Goal: Task Accomplishment & Management: Manage account settings

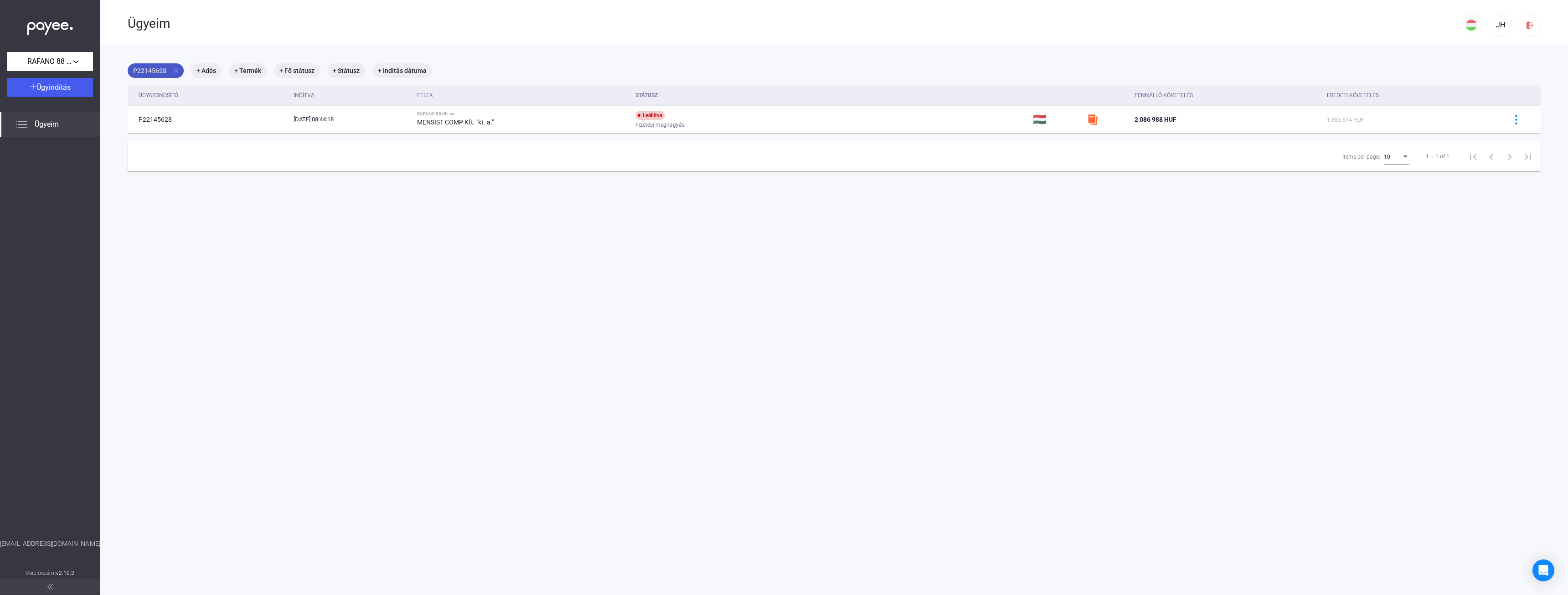
click at [175, 66] on mat-chip "P22145628 close" at bounding box center [156, 71] width 56 height 15
click at [177, 72] on div at bounding box center [784, 297] width 1568 height 595
click at [177, 72] on mat-icon "close" at bounding box center [175, 70] width 8 height 8
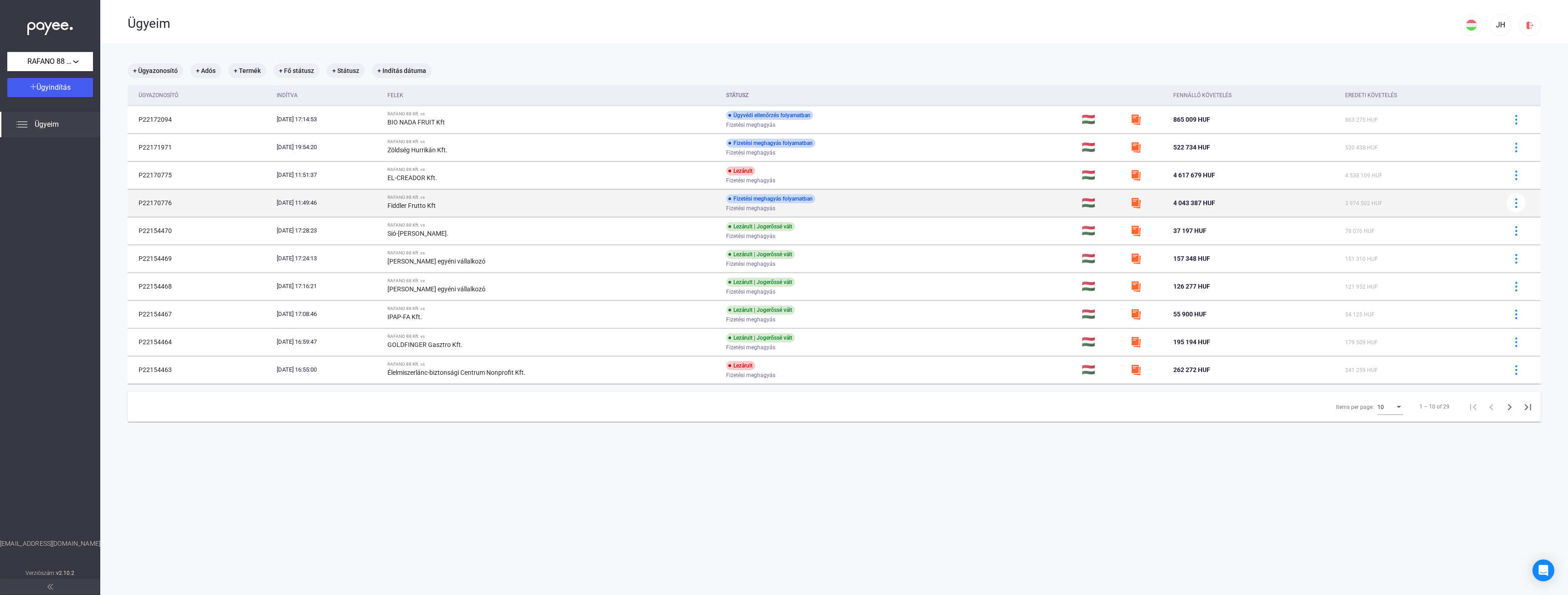
click at [604, 201] on div "Fiddler Frutto Kft" at bounding box center [553, 206] width 331 height 11
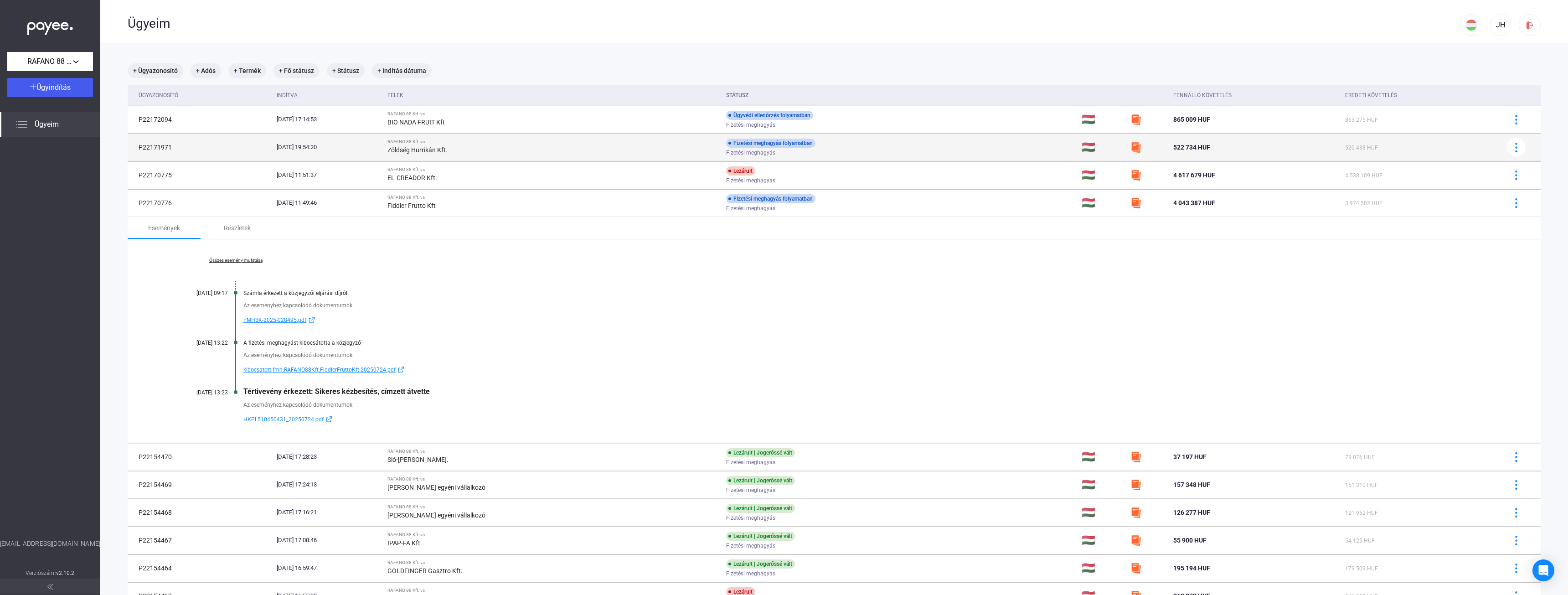
click at [628, 139] on td "RAFANO 88 Kft. vs Zöldség Hurrikán Kft." at bounding box center [553, 147] width 338 height 27
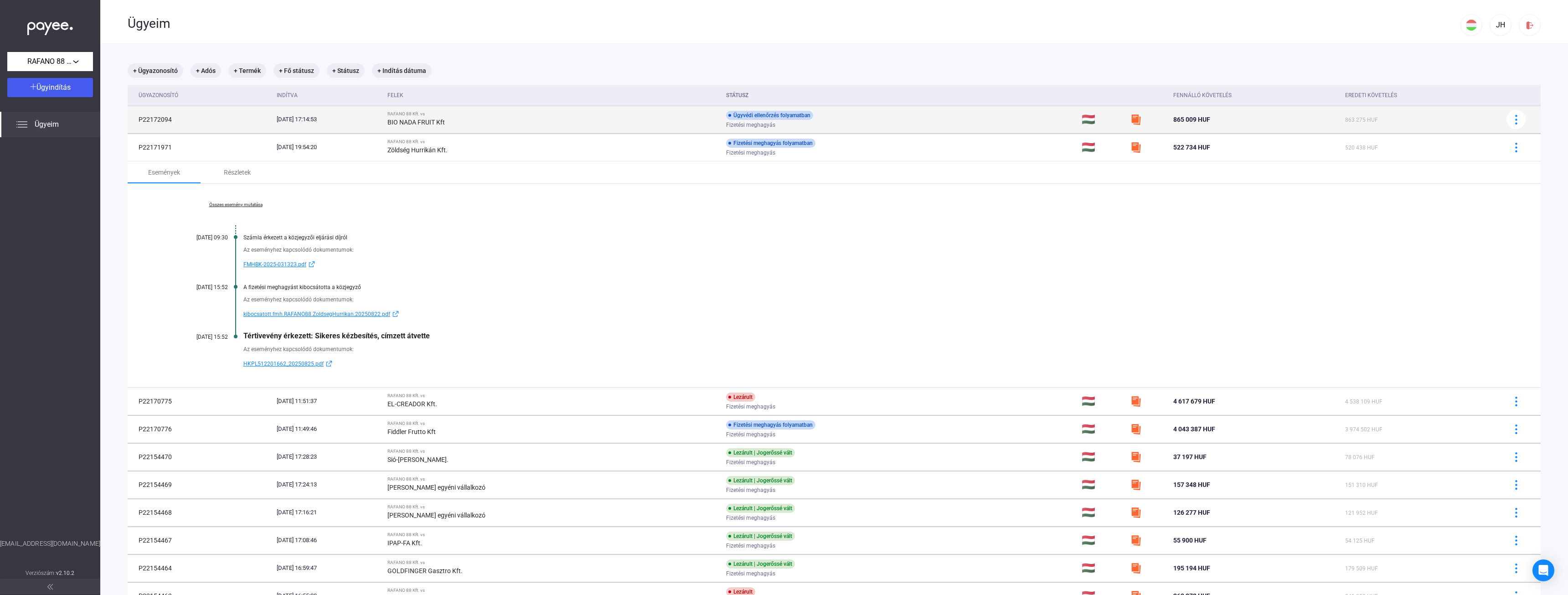
click at [629, 112] on div "RAFANO 88 Kft. vs" at bounding box center [553, 114] width 331 height 5
